Goal: Check status: Check status

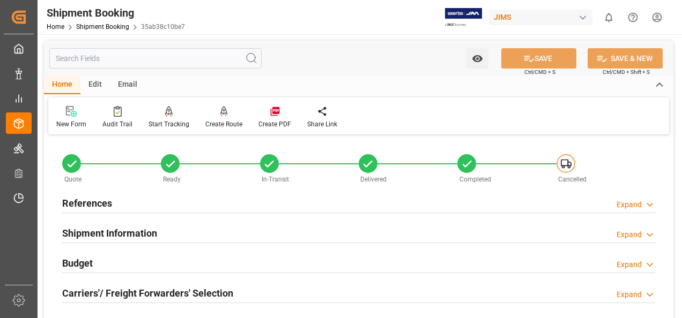
scroll to position [536, 0]
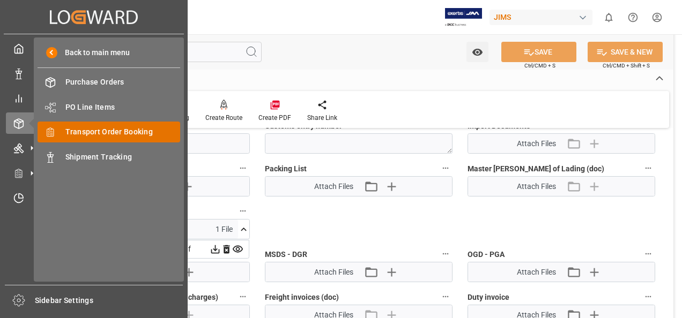
click at [95, 133] on span "Transport Order Booking" at bounding box center [122, 131] width 115 height 11
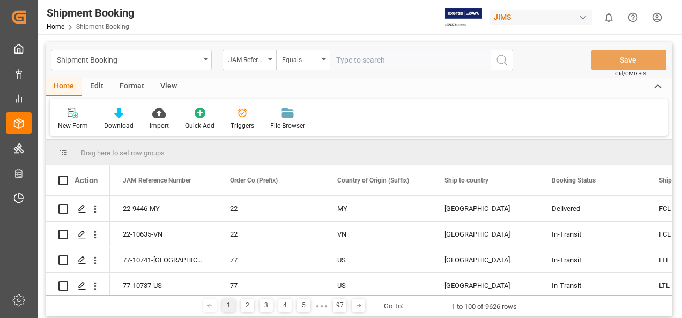
click at [342, 61] on input "text" at bounding box center [410, 60] width 161 height 20
type input "77-10607-US"
click at [500, 57] on icon "search button" at bounding box center [501, 60] width 13 height 13
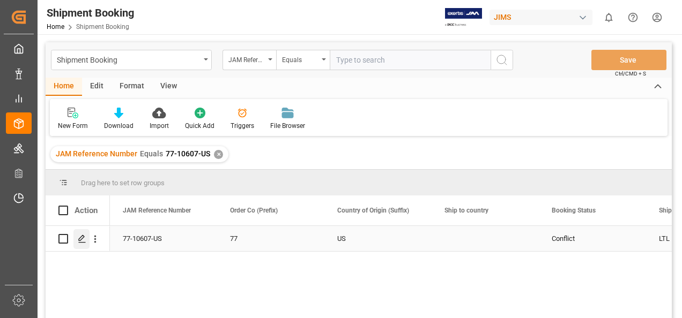
click at [81, 241] on icon "Press SPACE to select this row." at bounding box center [82, 239] width 9 height 9
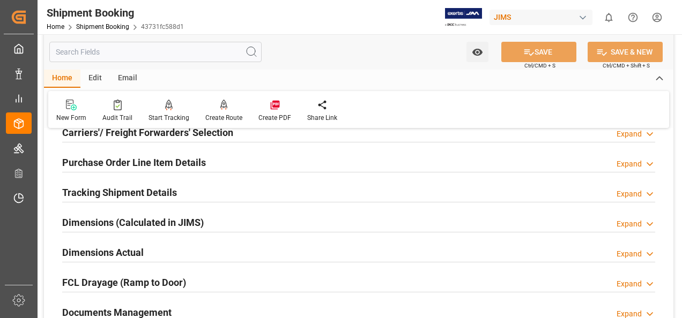
scroll to position [214, 0]
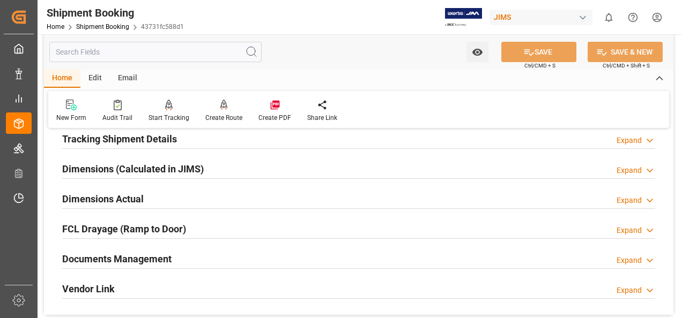
drag, startPoint x: 138, startPoint y: 261, endPoint x: 184, endPoint y: 253, distance: 46.8
click at [139, 260] on h2 "Documents Management" at bounding box center [116, 259] width 109 height 14
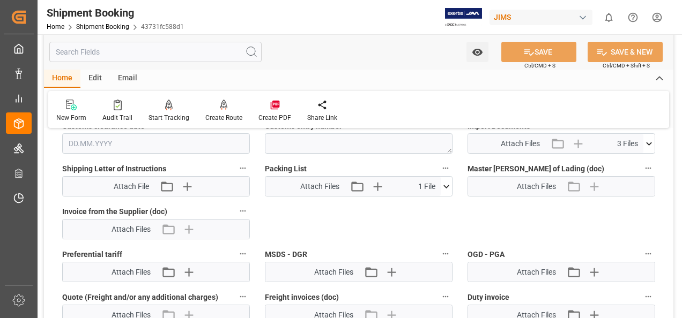
scroll to position [482, 0]
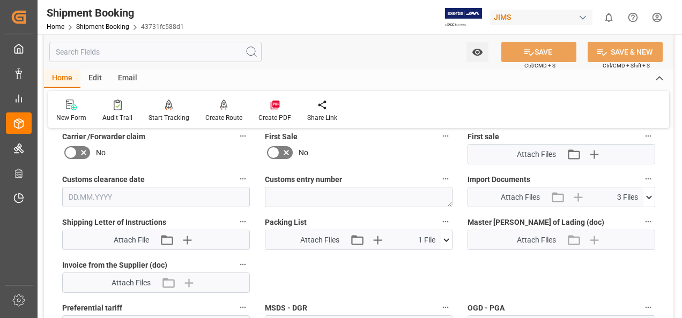
click at [649, 196] on icon at bounding box center [649, 197] width 6 height 3
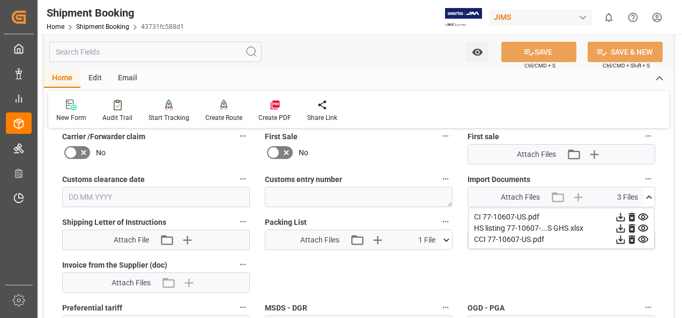
click at [620, 216] on icon at bounding box center [620, 217] width 9 height 9
